Goal: Task Accomplishment & Management: Use online tool/utility

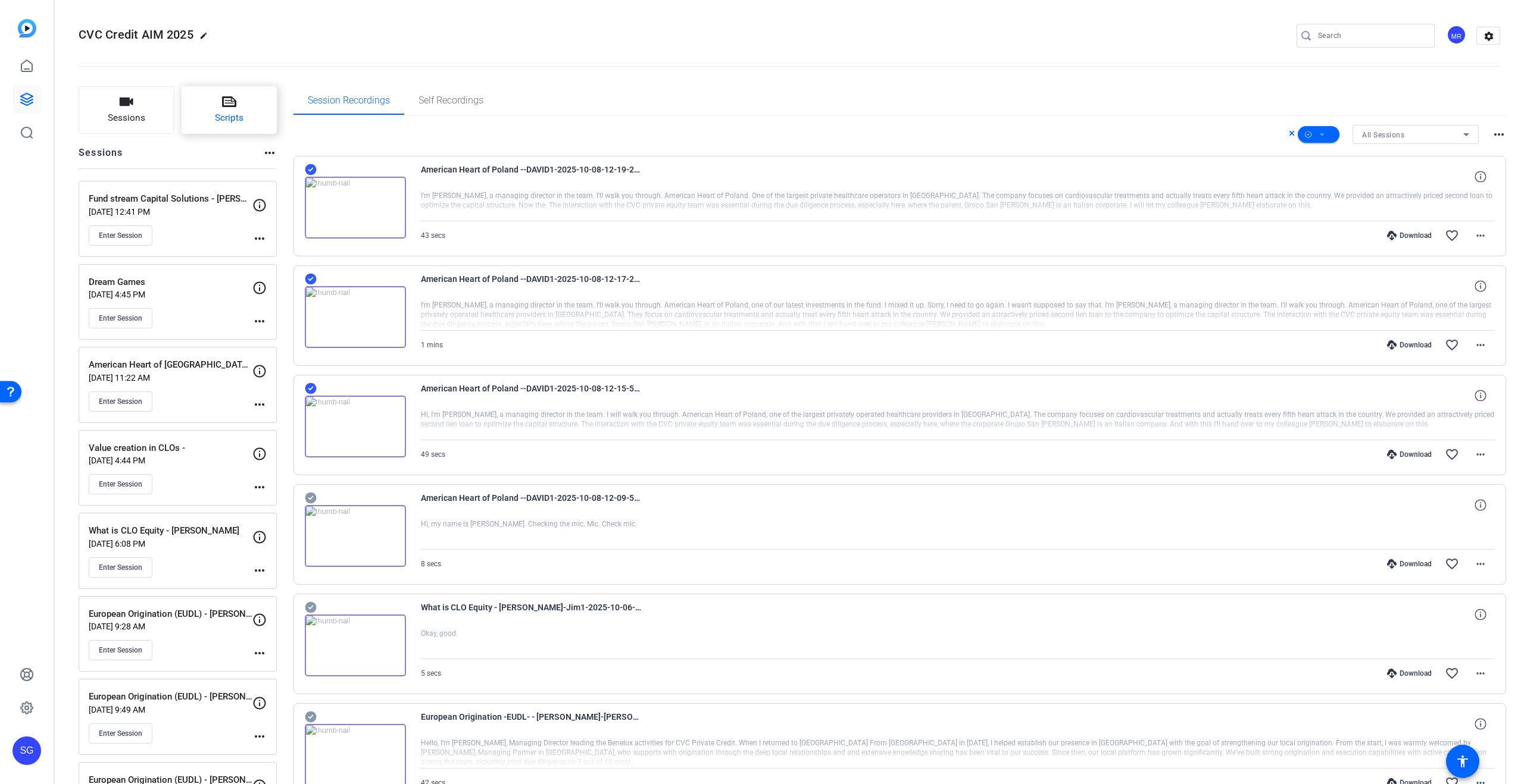
click at [210, 96] on button "Scripts" at bounding box center [230, 110] width 96 height 48
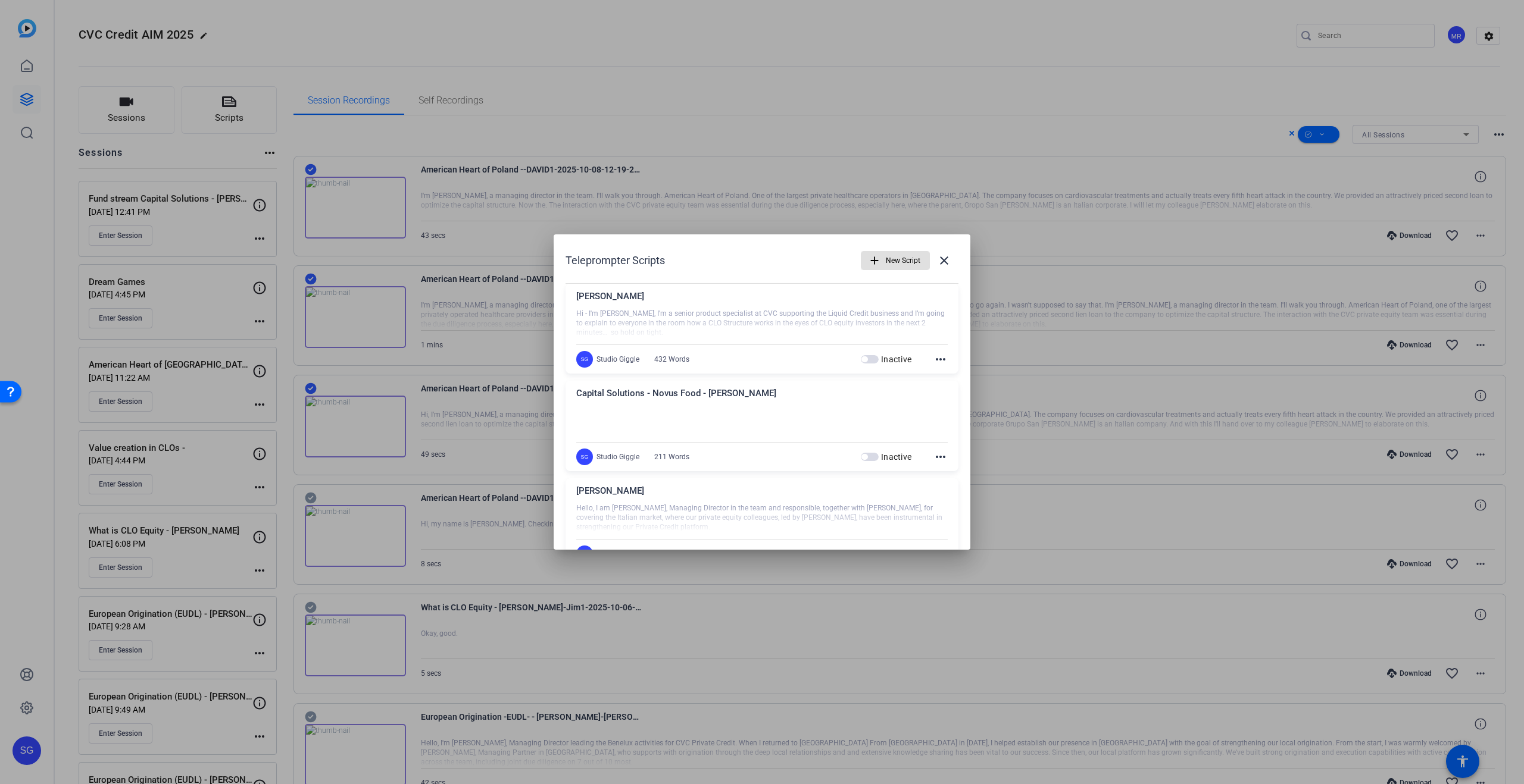
click at [887, 262] on span "New Script" at bounding box center [903, 261] width 34 height 22
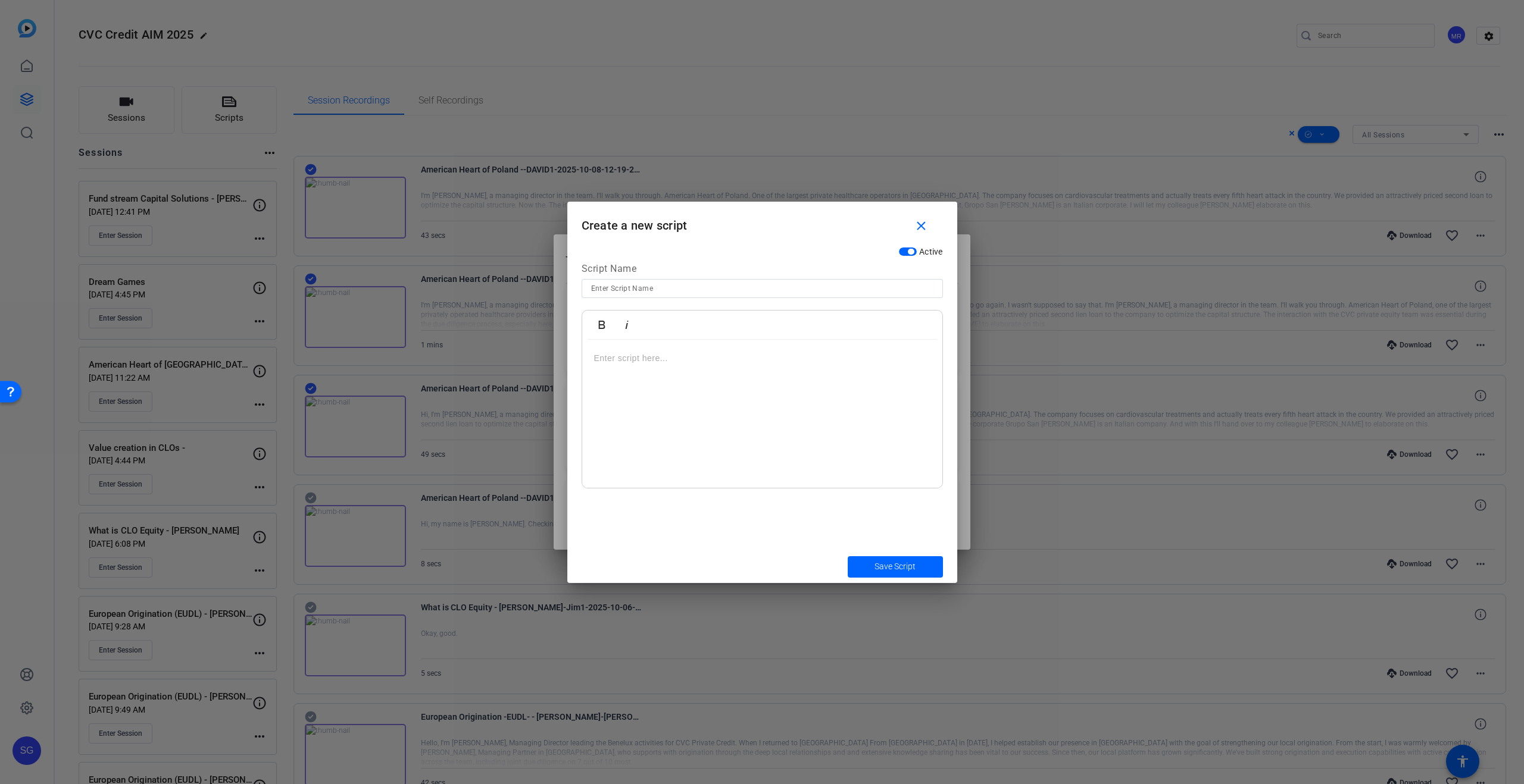
click at [649, 290] on input at bounding box center [763, 289] width 343 height 14
type input "[PERSON_NAME]"
click at [674, 435] on div at bounding box center [762, 414] width 360 height 149
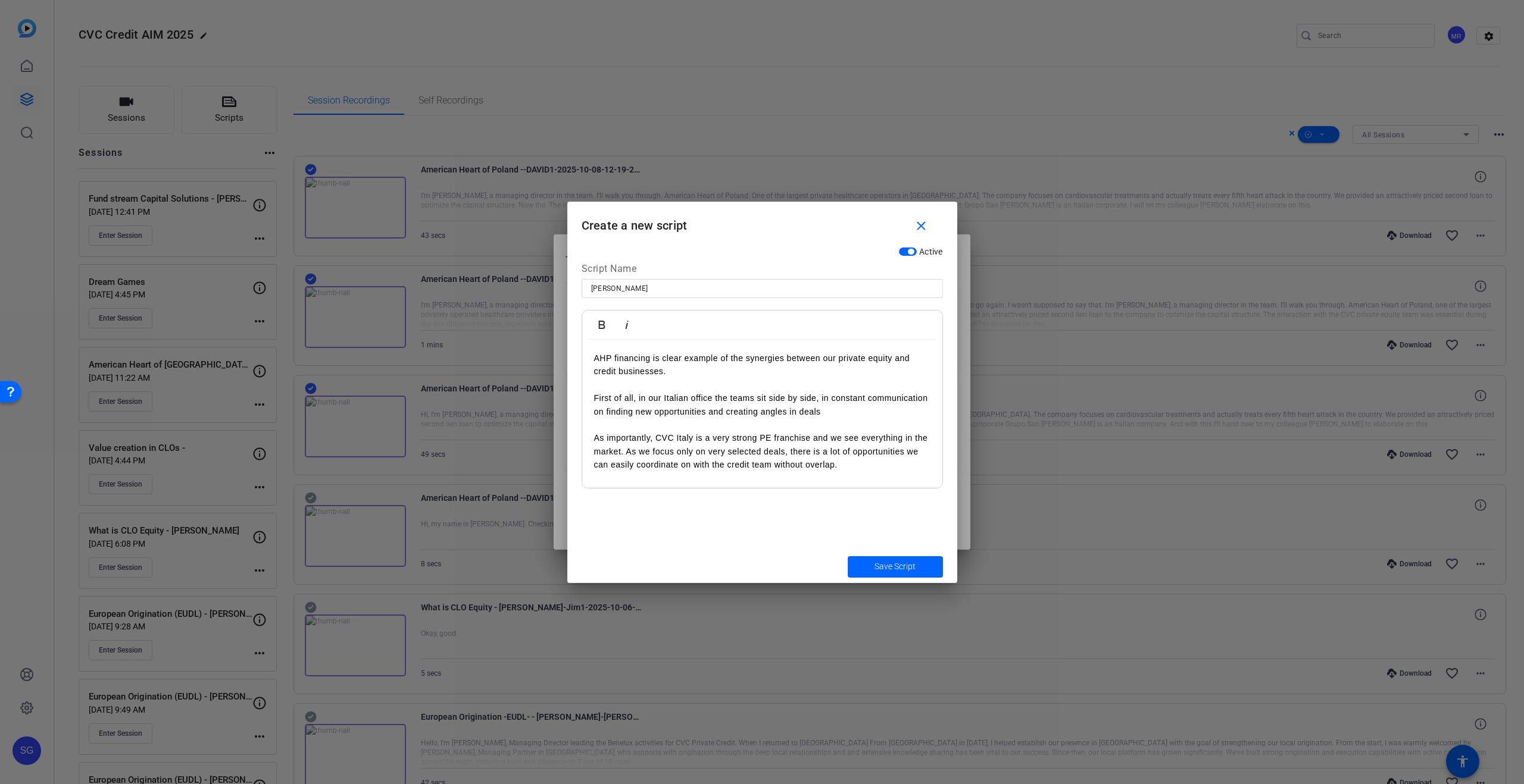
click at [594, 359] on span "AHP financing is clear example of the synergies between our private equity and …" at bounding box center [752, 365] width 316 height 22
drag, startPoint x: 766, startPoint y: 354, endPoint x: 584, endPoint y: 357, distance: 182.0
click at [583, 357] on div "Hi, I am [PERSON_NAME], Partner at CVC. AHP financing is clear example of the s…" at bounding box center [762, 438] width 360 height 197
copy span "Hi, I am [PERSON_NAME], Partner at CVC."
click at [768, 359] on span "Hi, I am [PERSON_NAME], Partner at CVC. AHP financing is clear example of the s…" at bounding box center [757, 365] width 327 height 22
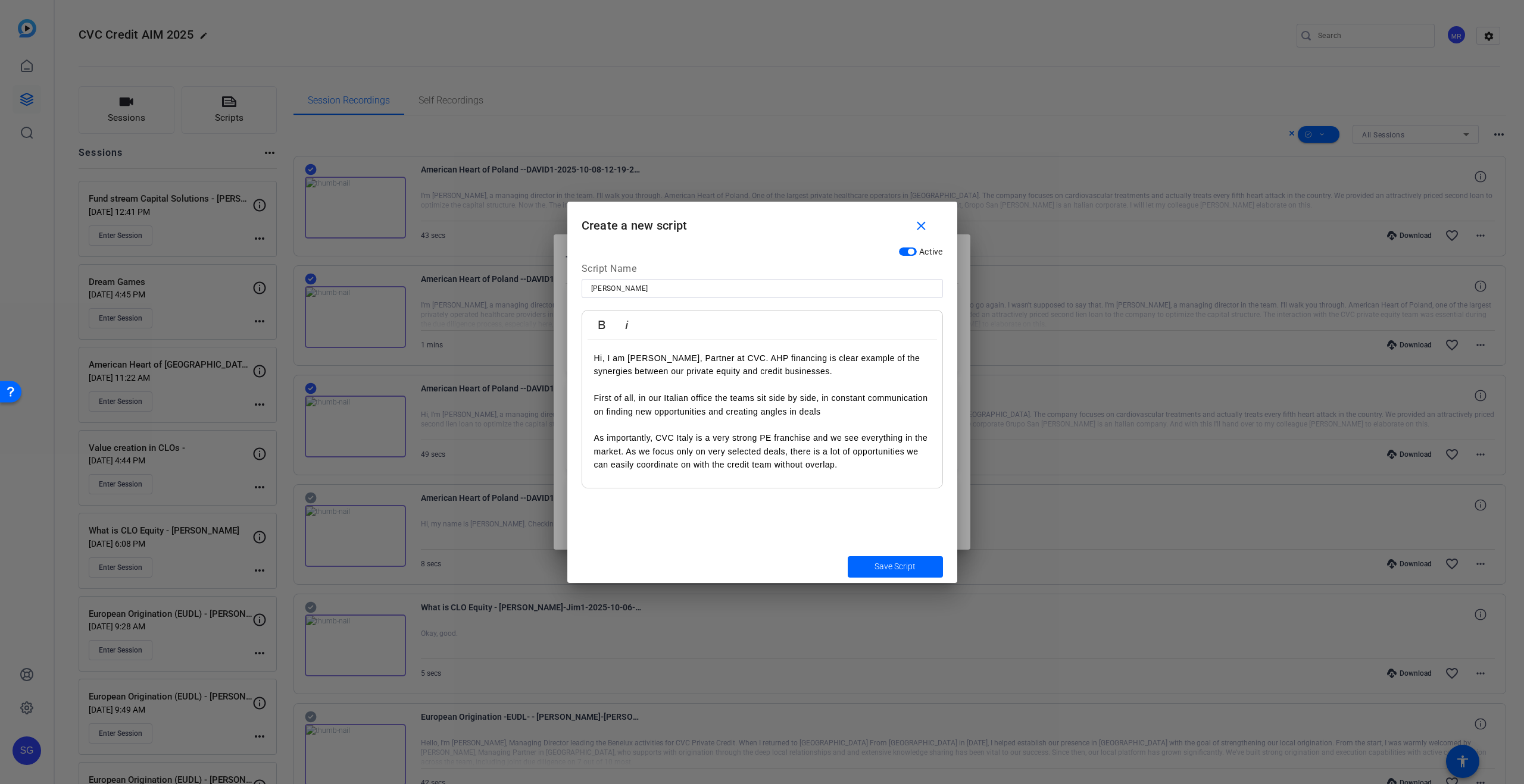
click at [761, 358] on span "Hi, I am [PERSON_NAME], Partner at CVC. AHP financing is clear example of the s…" at bounding box center [757, 365] width 327 height 22
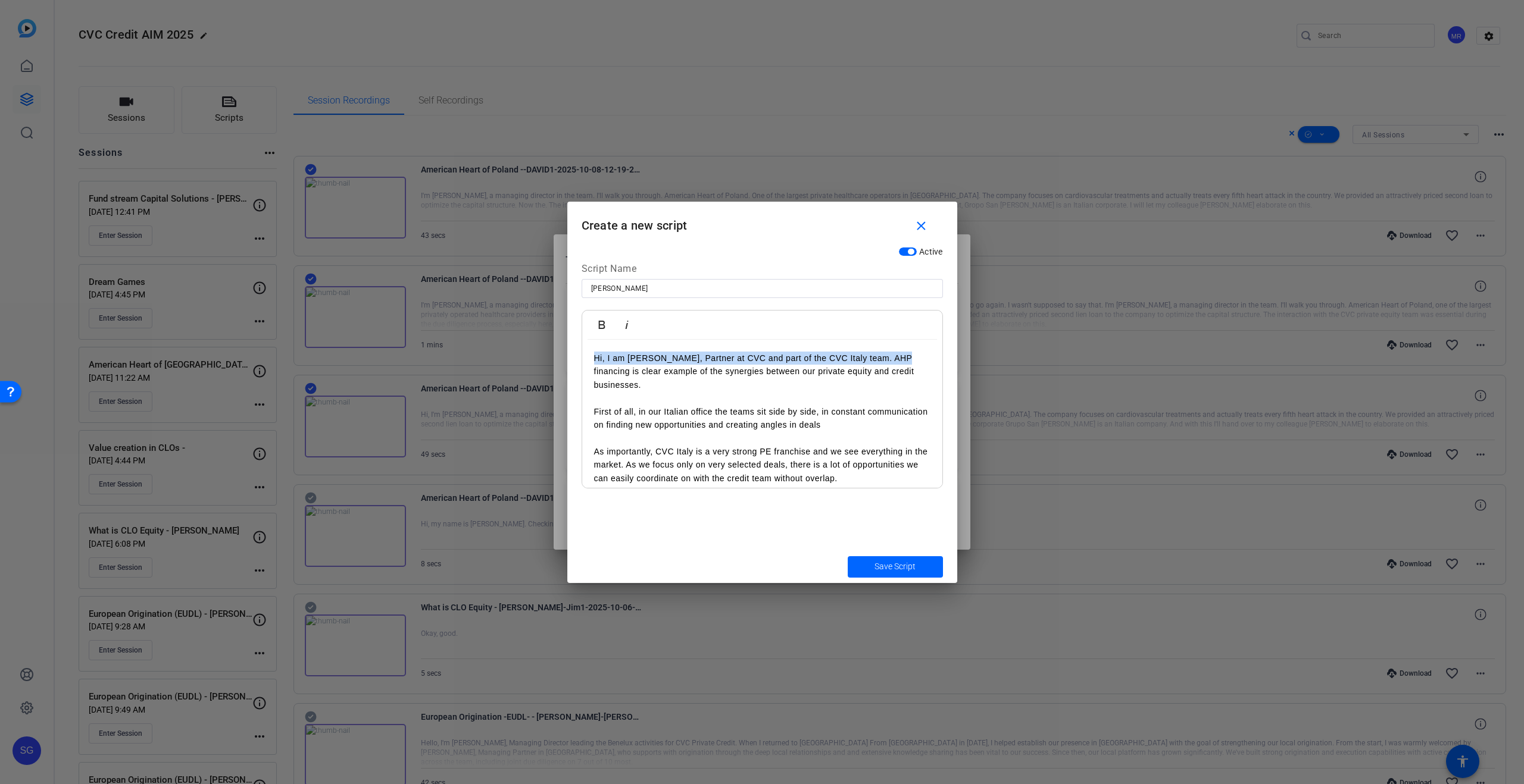
drag, startPoint x: 890, startPoint y: 357, endPoint x: 490, endPoint y: 353, distance: 400.0
click at [490, 353] on div "Teleprompter Scripts add New Script close [PERSON_NAME] Hi - I'm [PERSON_NAME],…" at bounding box center [762, 392] width 1524 height 784
copy span "Hi, I am [PERSON_NAME], Partner at CVC and part of the CVC Italy team."
click at [796, 358] on span "Hi, I am [PERSON_NAME], Partner at CVC and part of the CVC Italy team. AHP fina…" at bounding box center [754, 371] width 320 height 36
click at [789, 358] on span "Hi, I am [PERSON_NAME], Partner at CVC and part of the CVC Italy team. AHP fina…" at bounding box center [754, 371] width 320 height 36
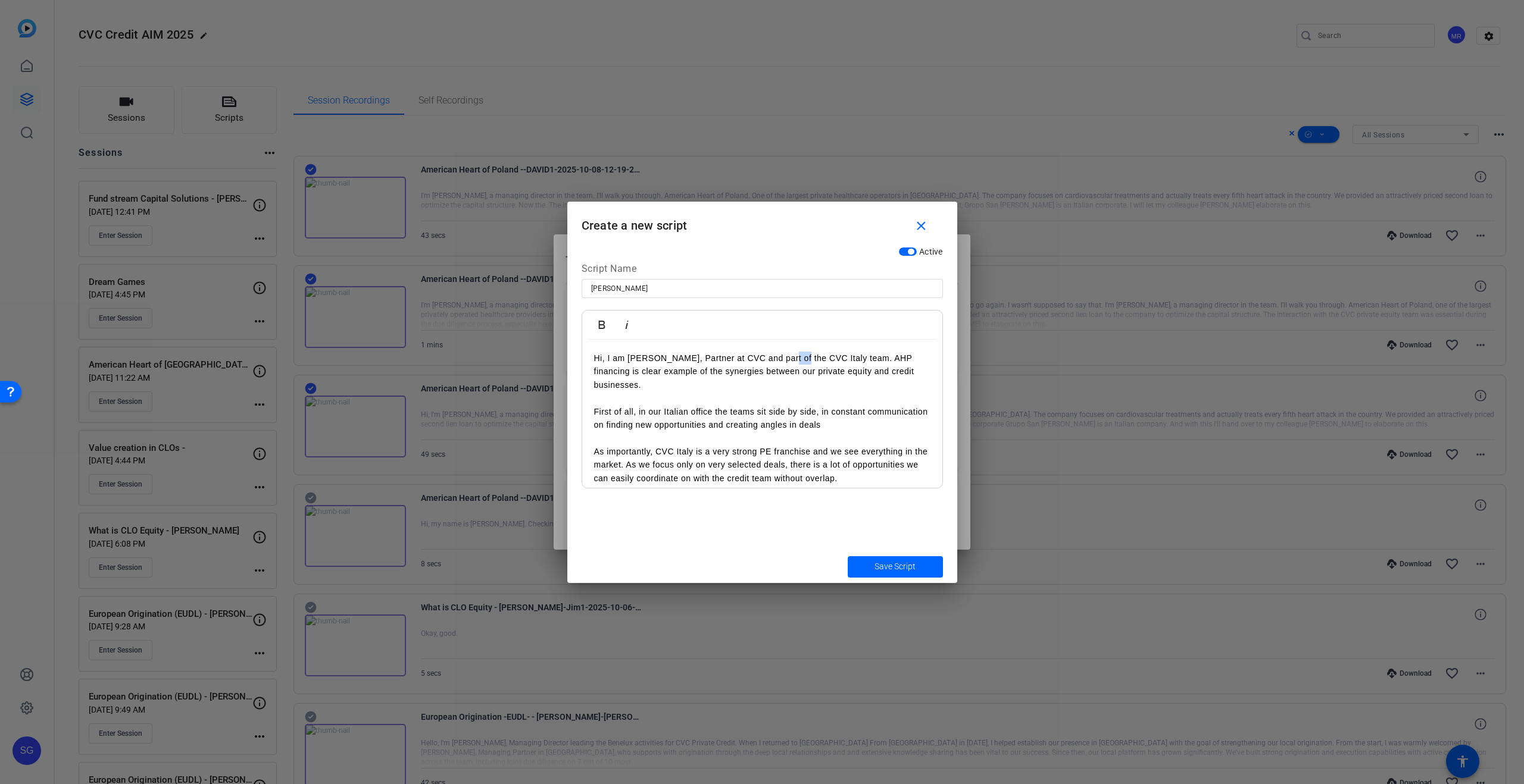
click at [789, 358] on span "Hi, I am [PERSON_NAME], Partner at CVC and part of the CVC Italy team. AHP fina…" at bounding box center [754, 371] width 320 height 36
drag, startPoint x: 916, startPoint y: 358, endPoint x: 462, endPoint y: 334, distance: 454.6
click at [462, 334] on div "Teleprompter Scripts add New Script close [PERSON_NAME] Hi - I'm [PERSON_NAME],…" at bounding box center [762, 392] width 1524 height 784
copy span "Hi, I am [PERSON_NAME], Partner at CVC and a member of the CVC Italy team."
drag, startPoint x: 821, startPoint y: 371, endPoint x: 815, endPoint y: 389, distance: 19.0
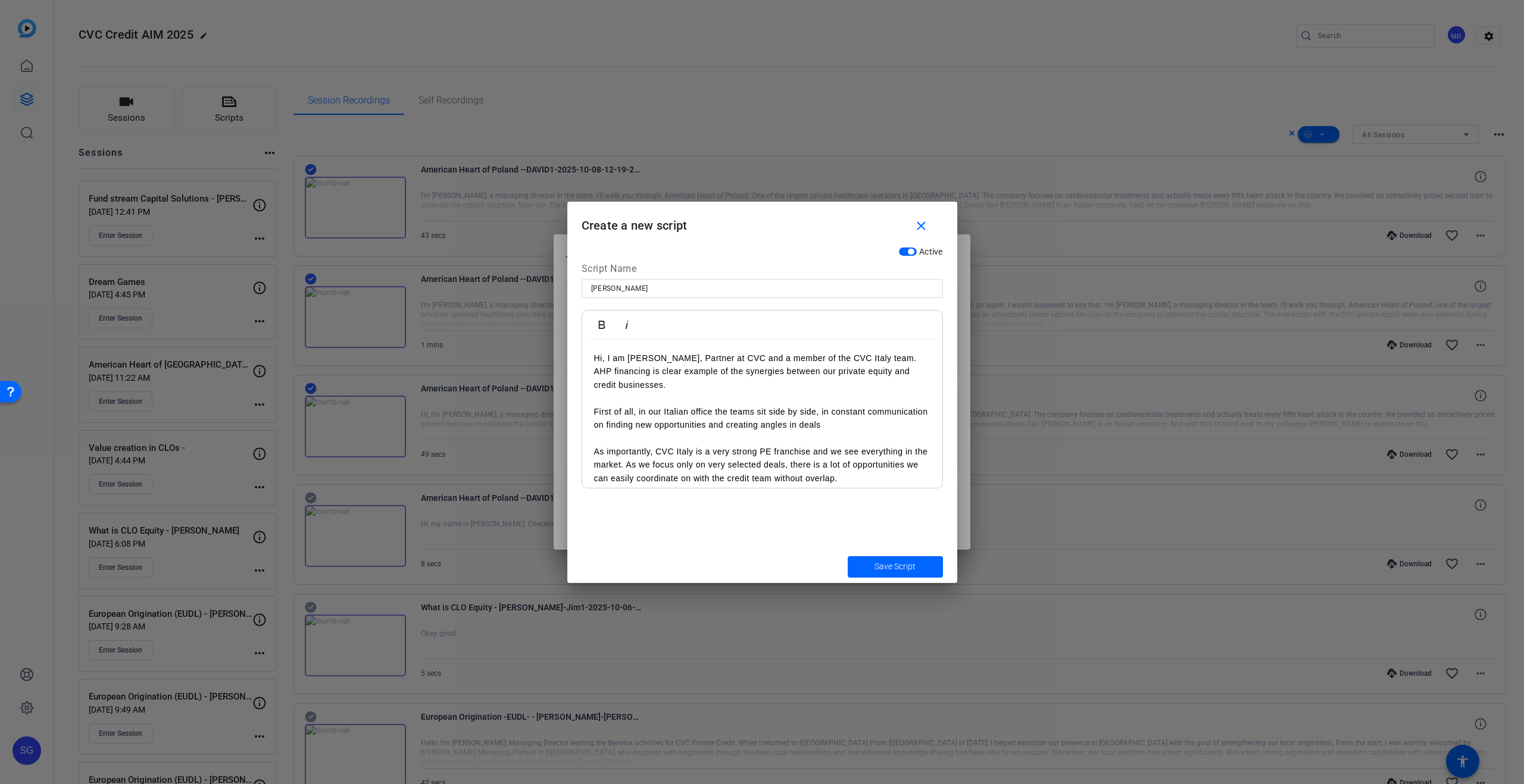
click at [821, 371] on span "Hi, I am [PERSON_NAME], Partner at CVC and a member of the CVC Italy team. AHP …" at bounding box center [755, 371] width 323 height 36
click at [928, 359] on p "Hi, I am [PERSON_NAME], Partner at CVC and a member of the CVC Italy team. AHP …" at bounding box center [762, 372] width 336 height 40
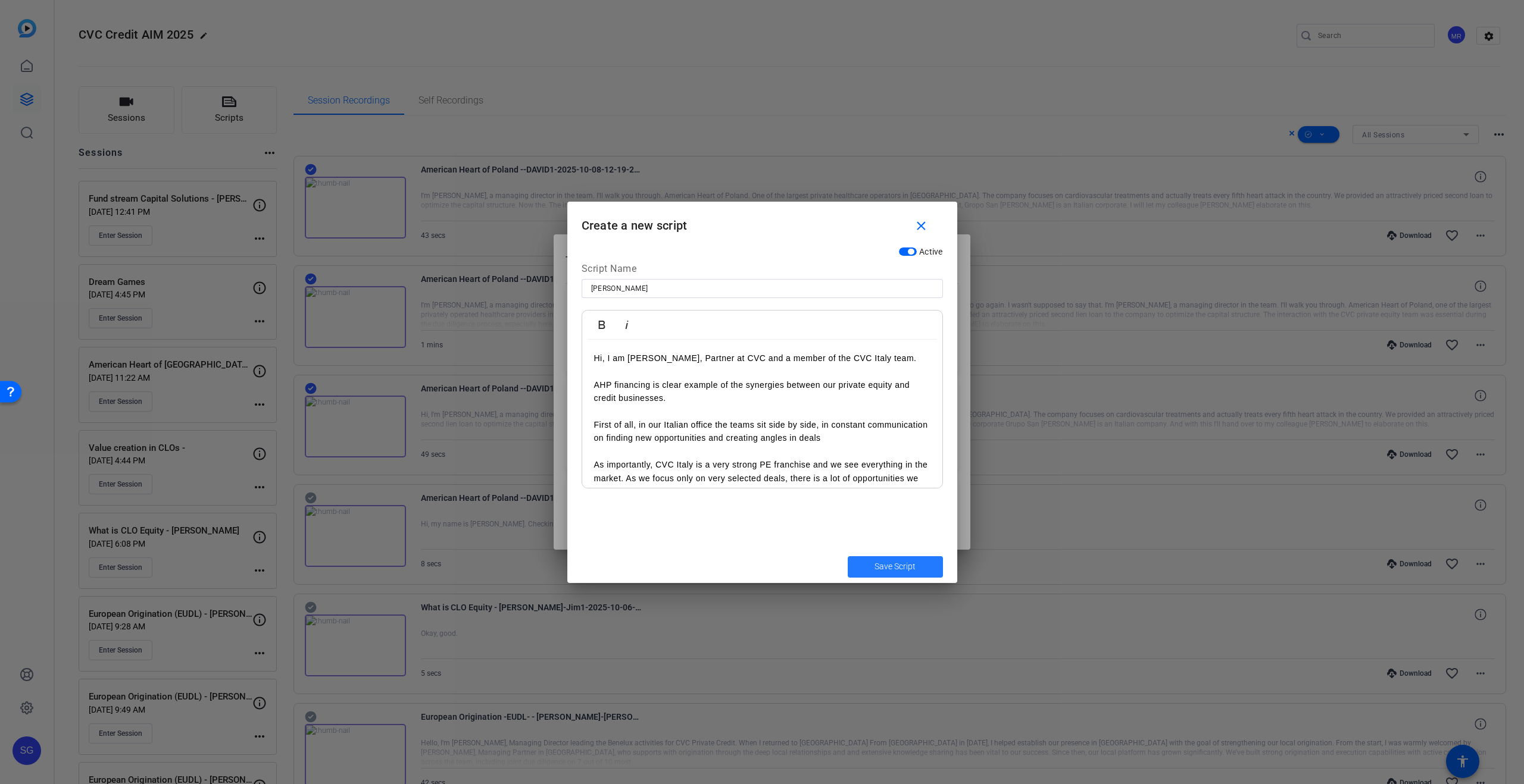
click at [888, 566] on span "Save Script" at bounding box center [895, 567] width 41 height 13
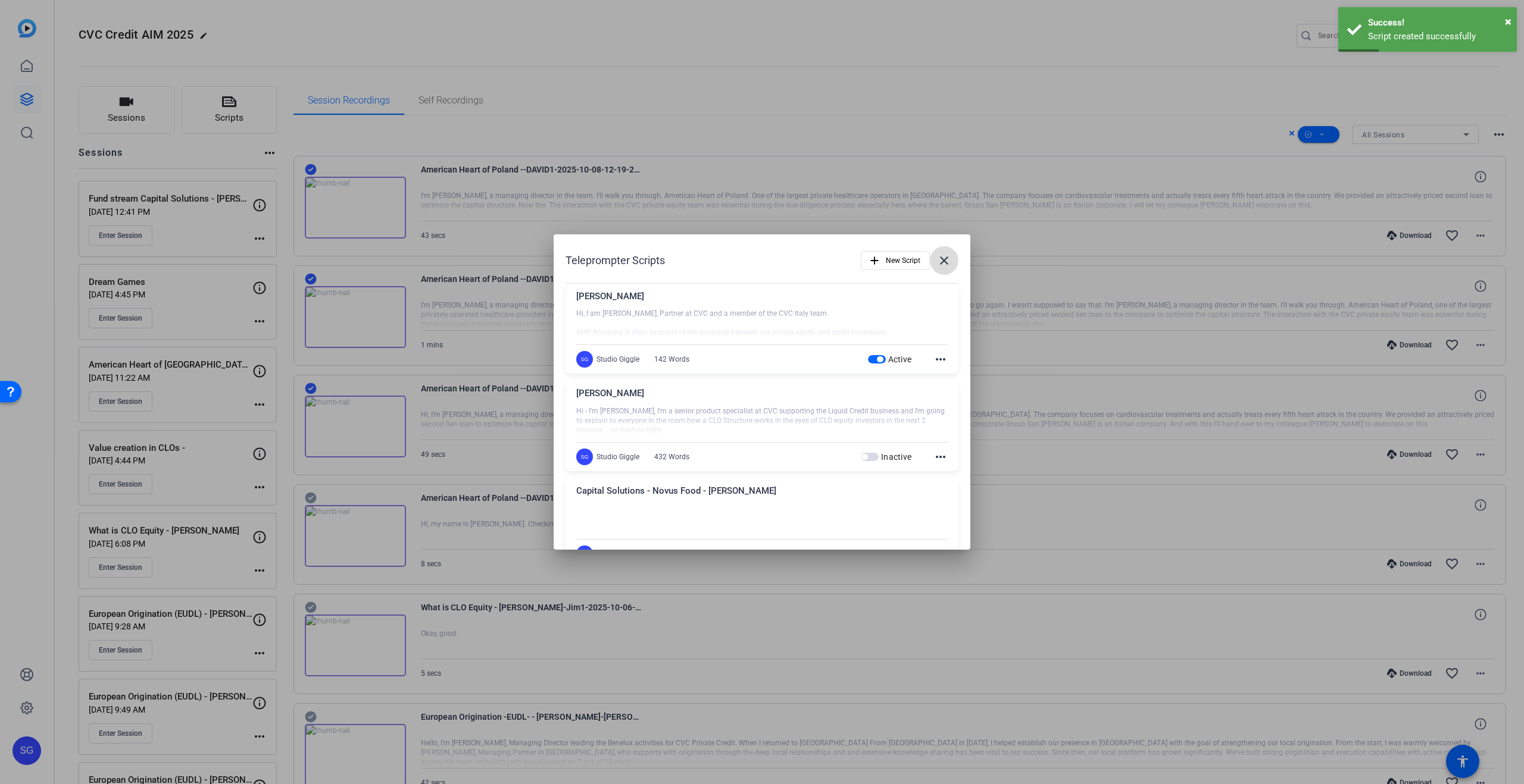
click at [944, 254] on mat-icon "close" at bounding box center [944, 261] width 14 height 14
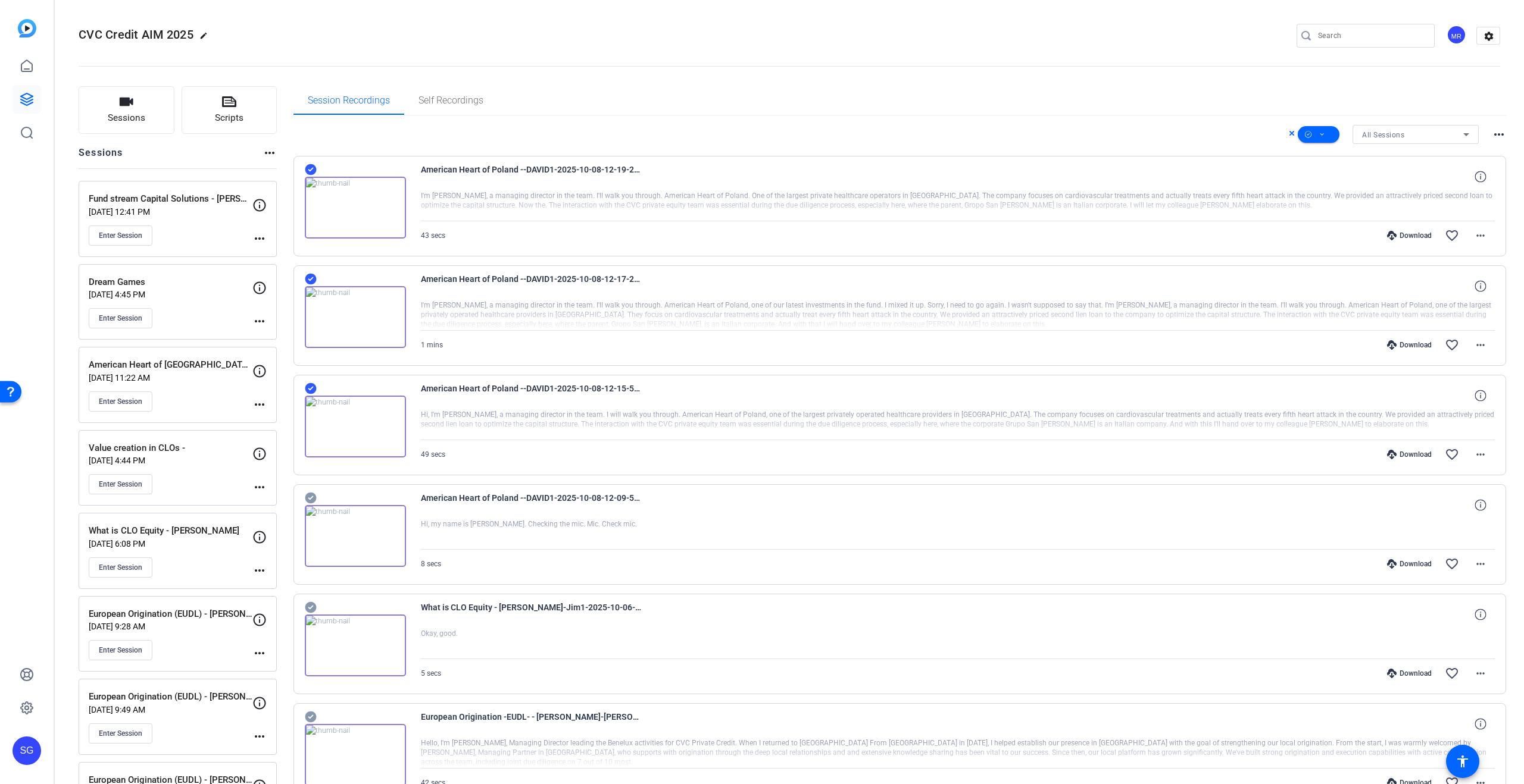
click at [368, 210] on img at bounding box center [355, 207] width 101 height 62
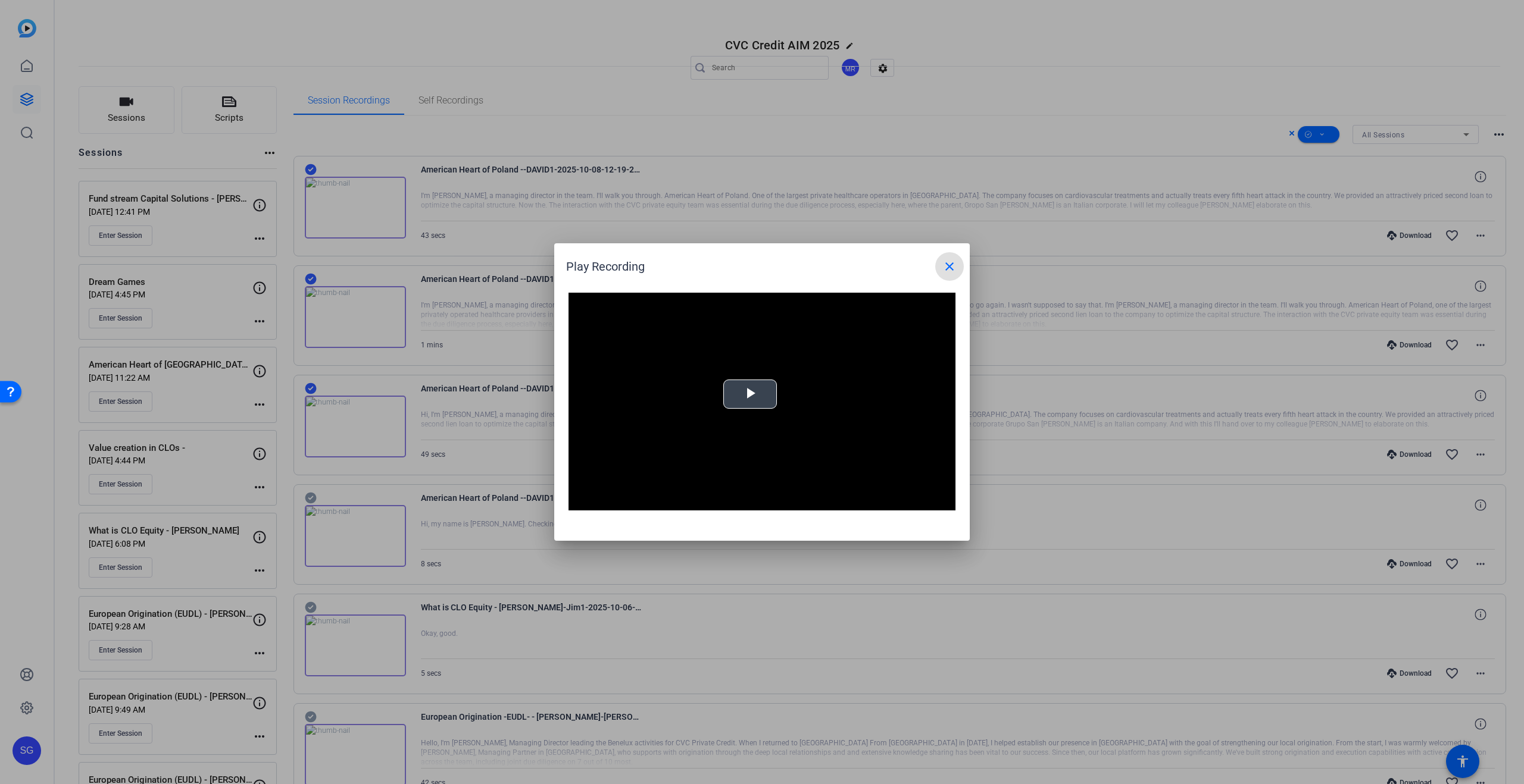
drag, startPoint x: 747, startPoint y: 403, endPoint x: 751, endPoint y: 414, distance: 11.7
click at [750, 394] on span "Video Player" at bounding box center [750, 394] width 0 height 0
click at [946, 263] on mat-icon "close" at bounding box center [949, 266] width 14 height 14
